Goal: Task Accomplishment & Management: Complete application form

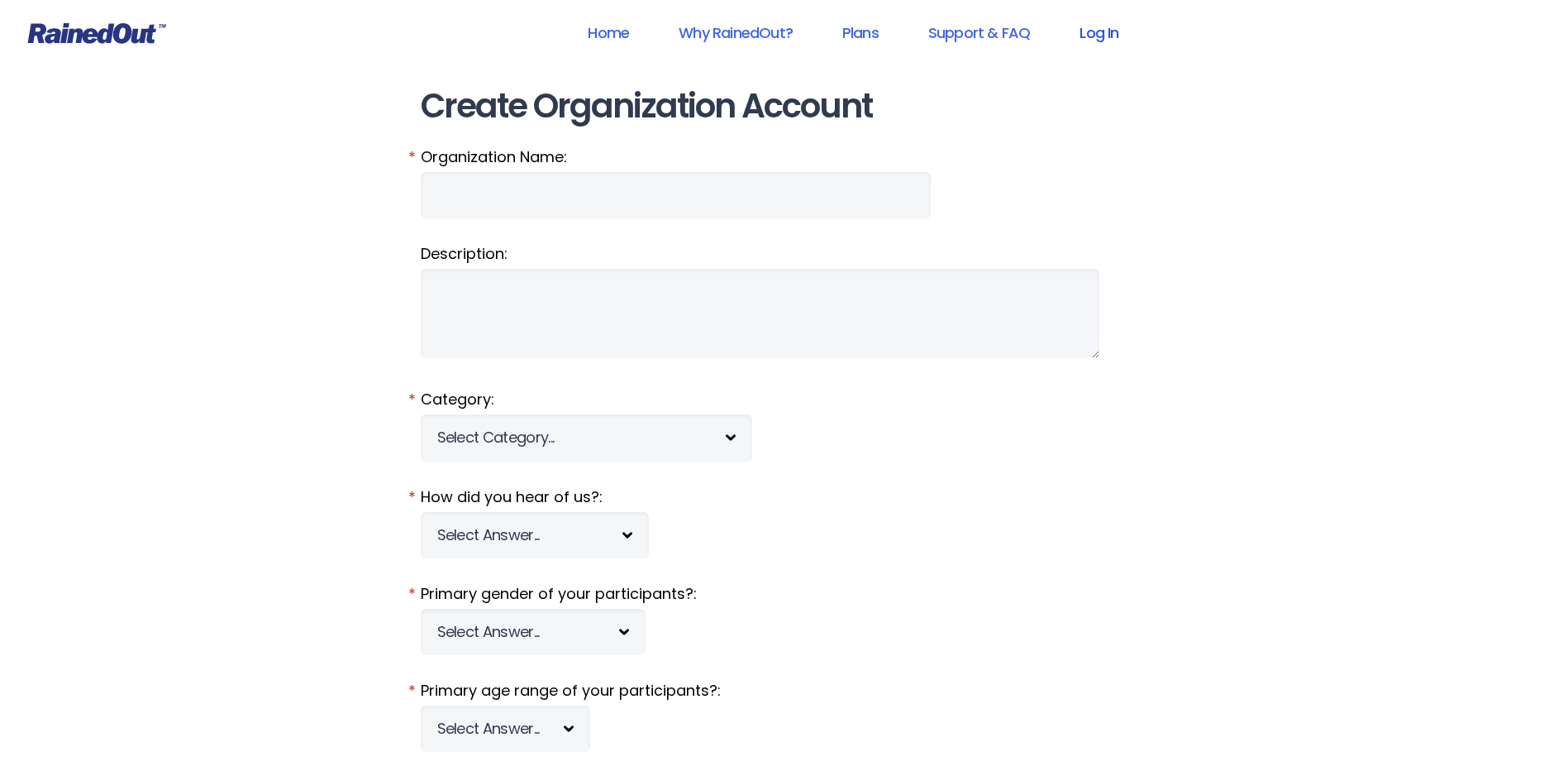
click at [1095, 36] on link "Log In" at bounding box center [1098, 32] width 82 height 37
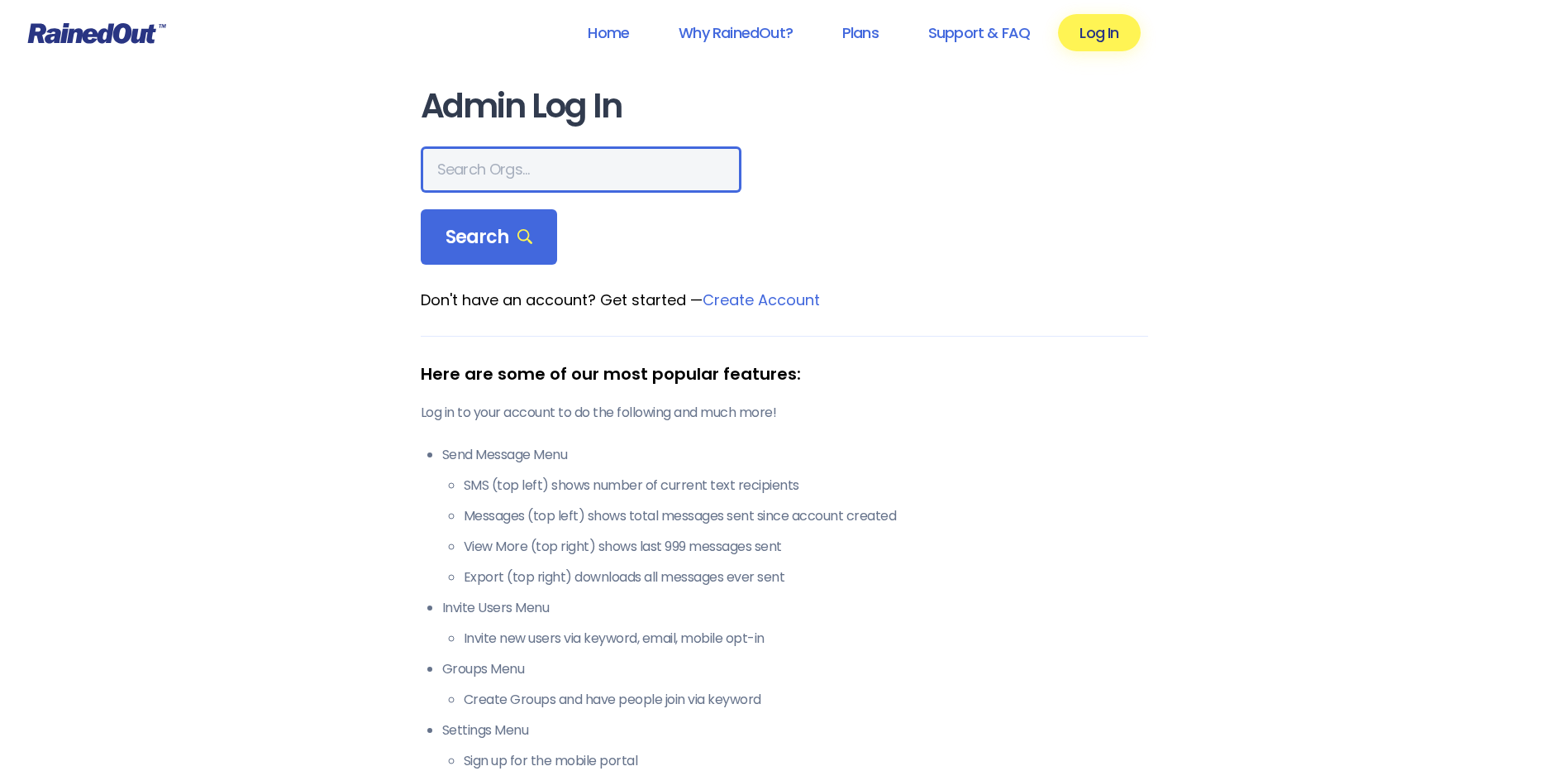
click at [571, 185] on input "text" at bounding box center [580, 169] width 320 height 47
type input "wcs"
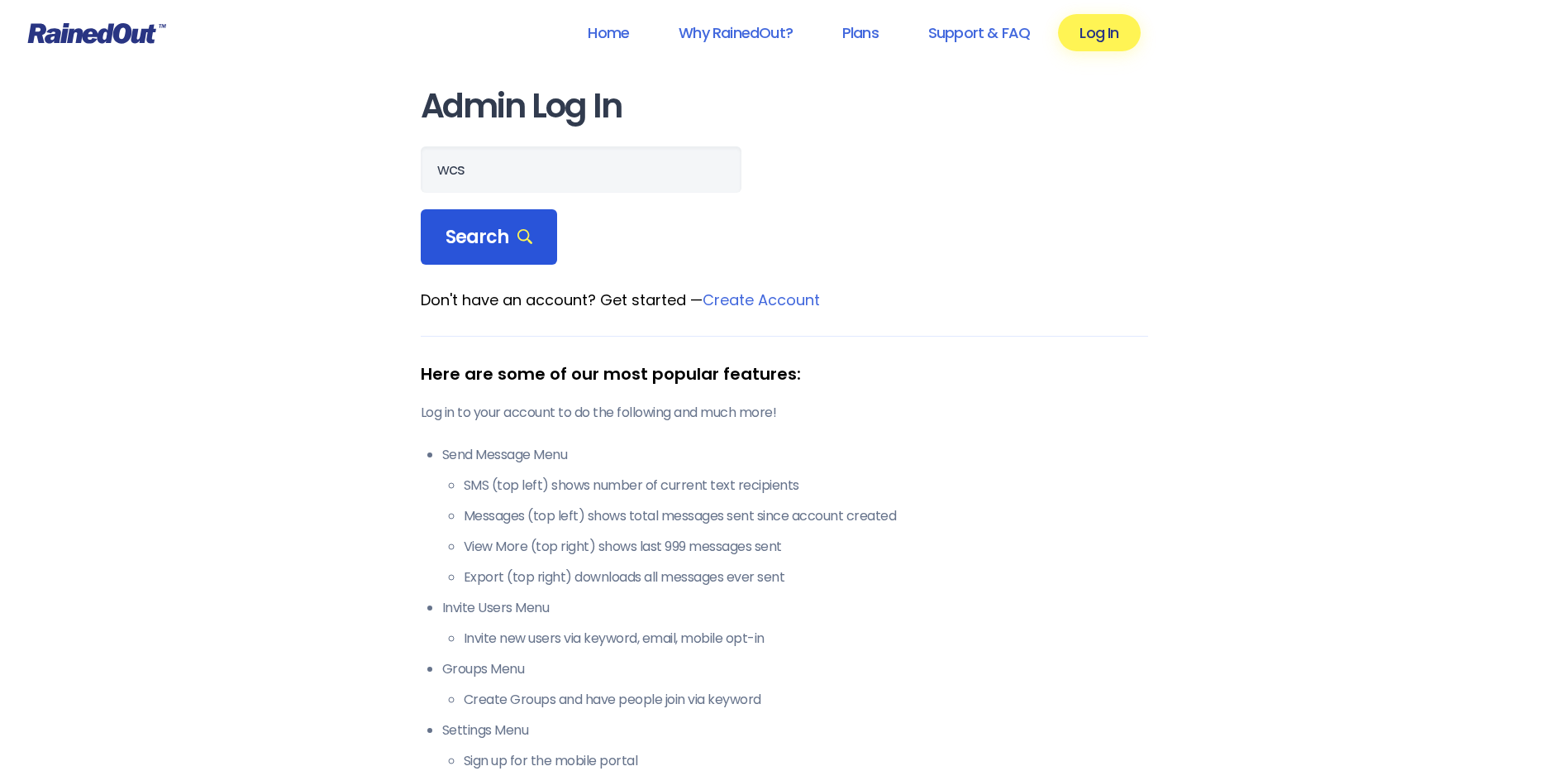
click at [534, 221] on div "Search" at bounding box center [489, 237] width 137 height 56
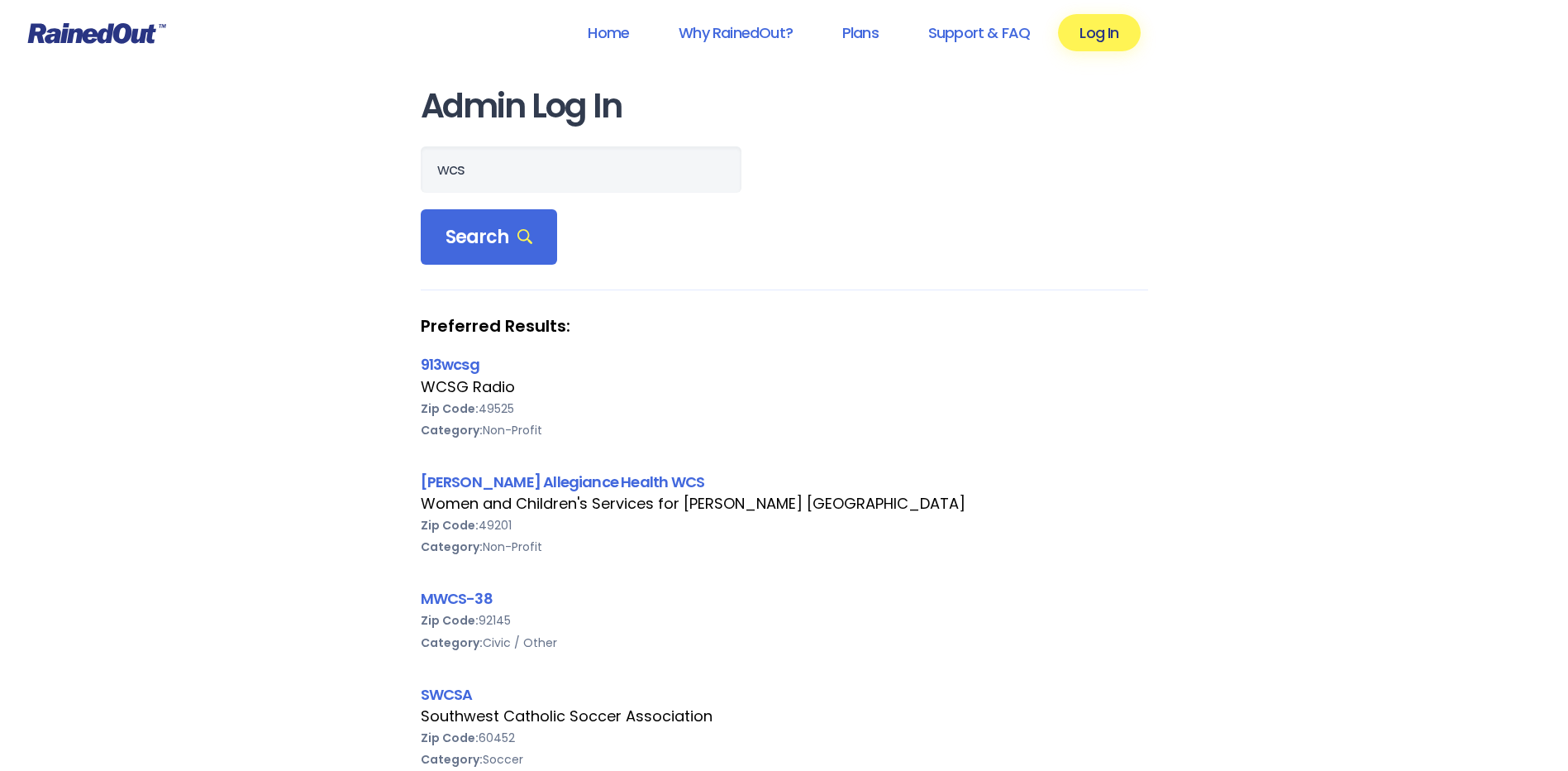
click at [514, 494] on div "Women and Children's Services for [PERSON_NAME] [GEOGRAPHIC_DATA]" at bounding box center [784, 503] width 728 height 21
click at [517, 481] on link "[PERSON_NAME] Allegiance Health WCS" at bounding box center [563, 482] width 284 height 21
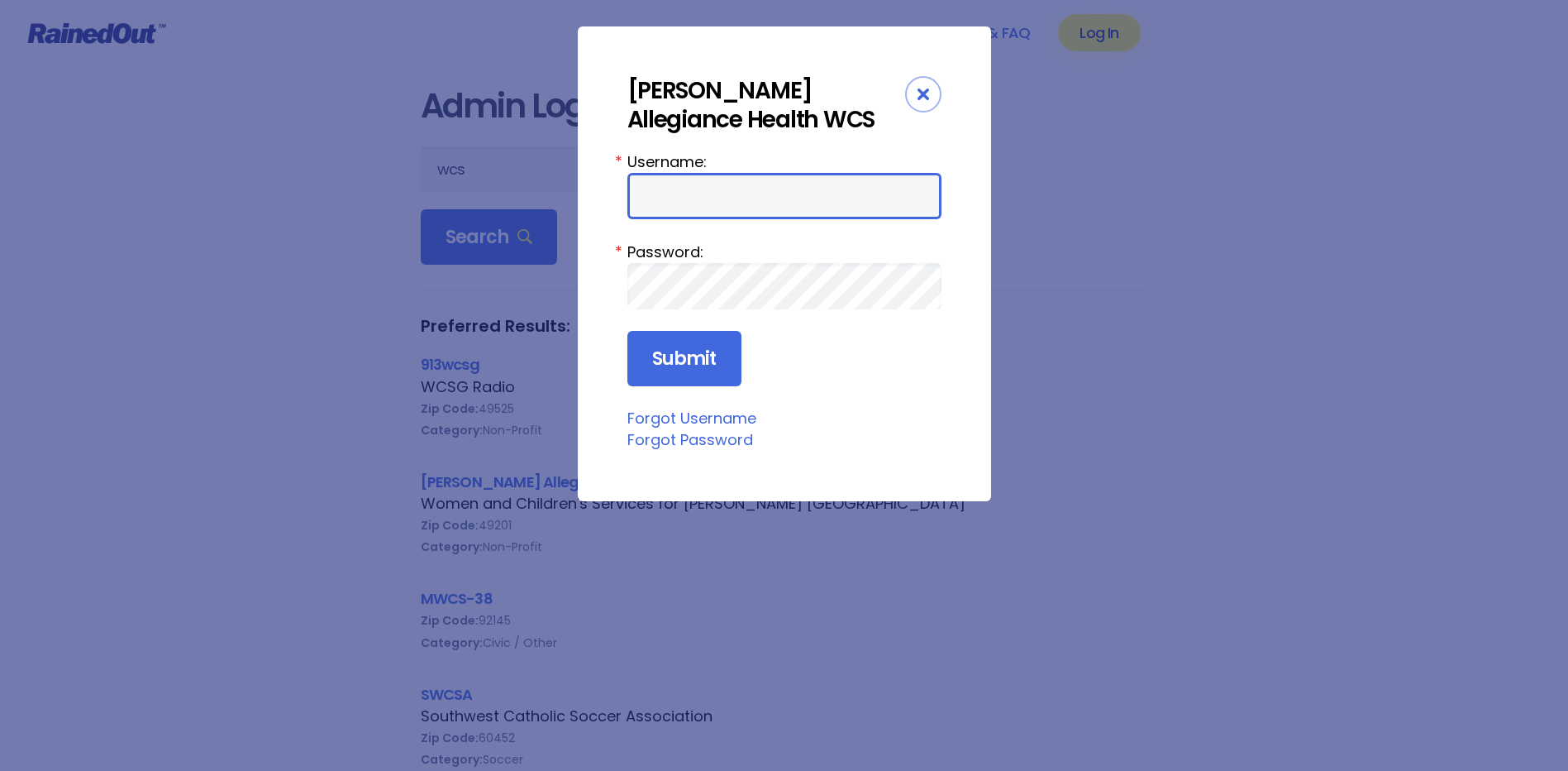
click at [681, 200] on input "Username:" at bounding box center [785, 196] width 314 height 47
type input "amercur1"
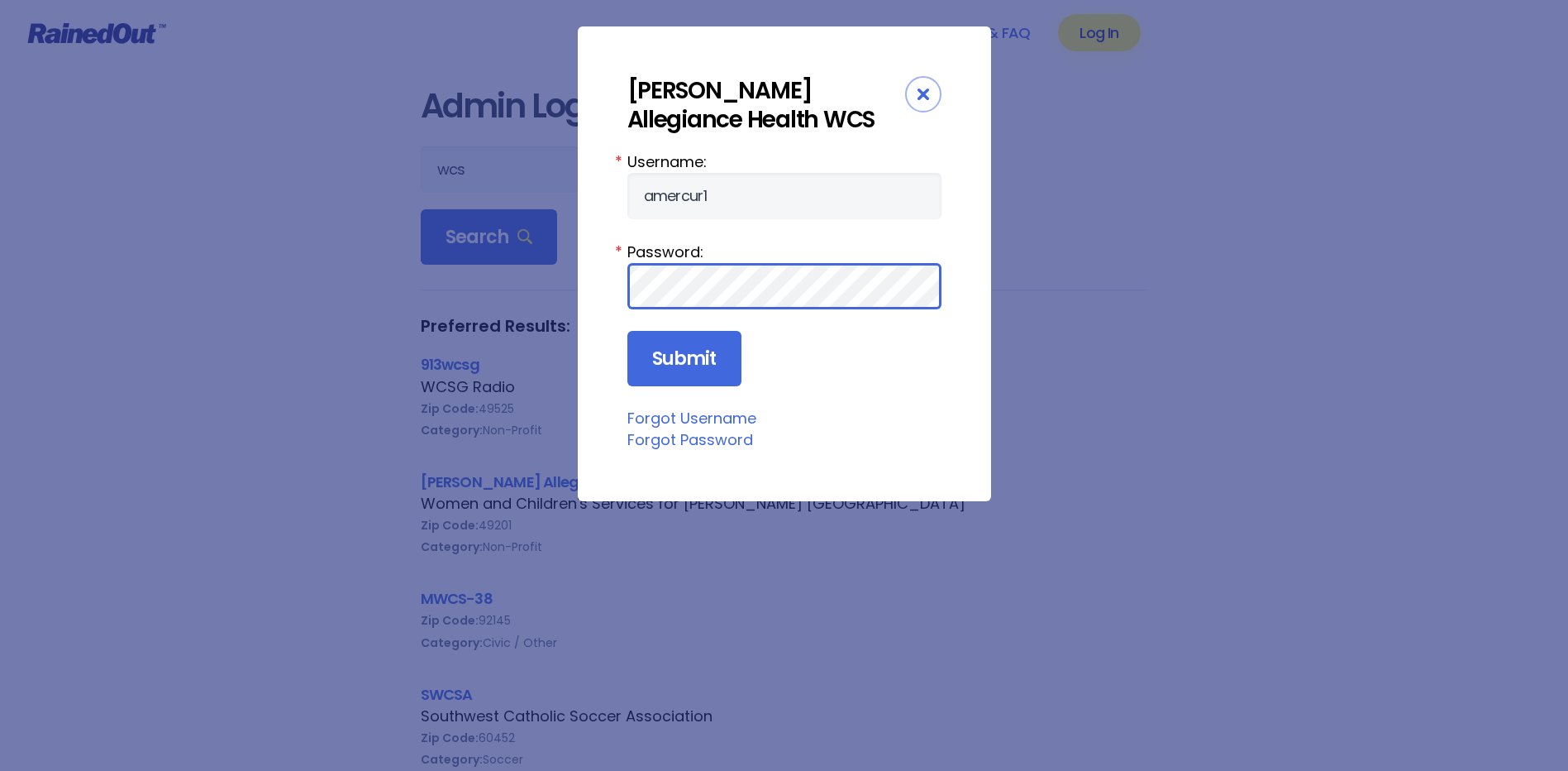
click at [628, 331] on input "Submit" at bounding box center [685, 359] width 114 height 56
